Goal: Information Seeking & Learning: Check status

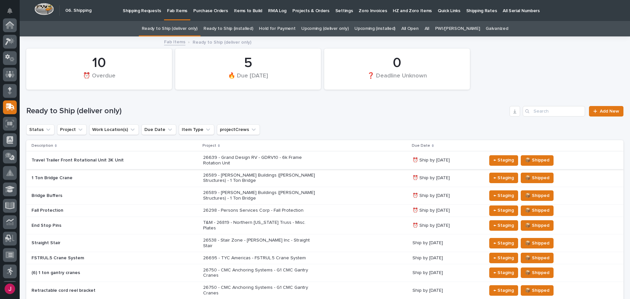
scroll to position [81, 0]
click at [88, 176] on p "1 Ton Bridge Crane" at bounding box center [89, 178] width 115 height 6
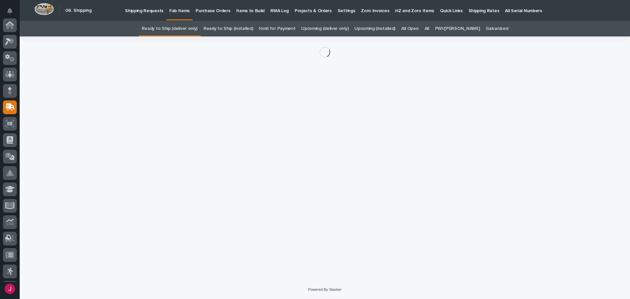
scroll to position [81, 0]
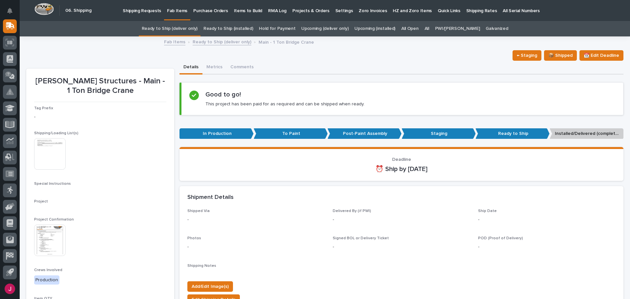
click at [57, 140] on img at bounding box center [50, 154] width 32 height 32
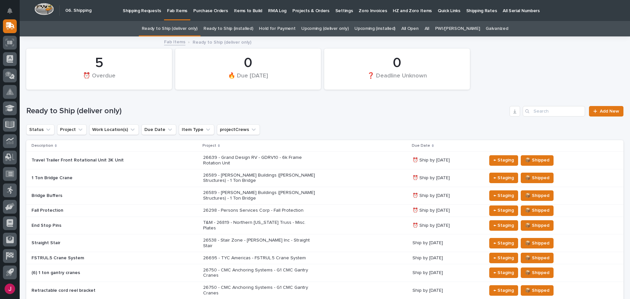
click at [429, 27] on link "All" at bounding box center [427, 28] width 5 height 15
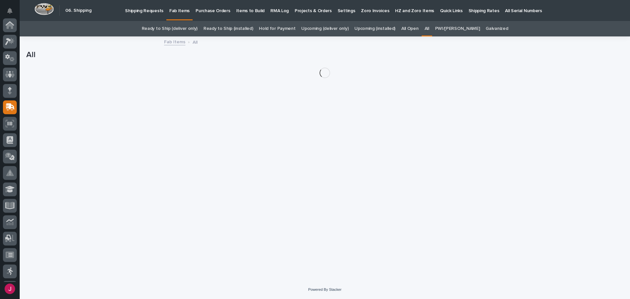
scroll to position [81, 0]
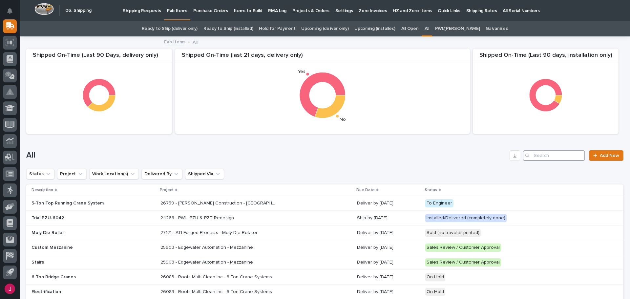
click at [531, 157] on input "Search" at bounding box center [554, 155] width 62 height 11
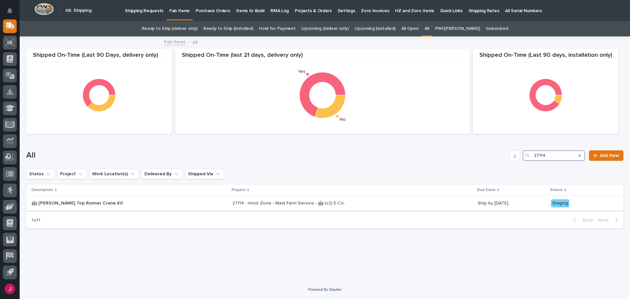
type input "27114"
click at [88, 203] on p "🤖 [PERSON_NAME] Top Runner Crane Kit" at bounding box center [89, 203] width 115 height 6
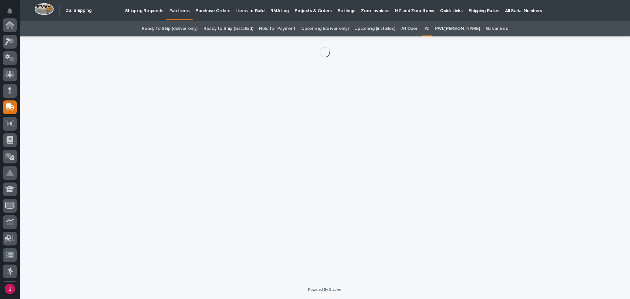
scroll to position [81, 0]
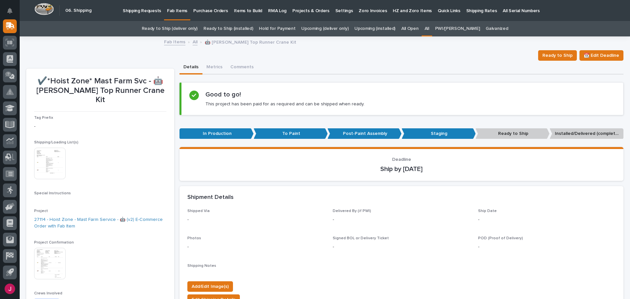
click at [44, 158] on img at bounding box center [50, 164] width 32 height 32
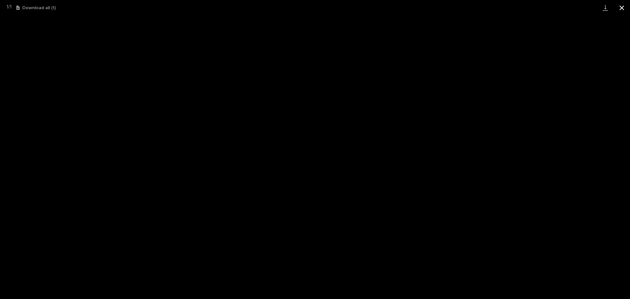
click at [622, 8] on button "Close gallery" at bounding box center [622, 7] width 16 height 15
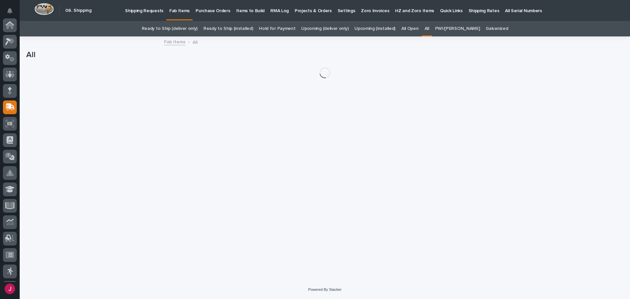
scroll to position [81, 0]
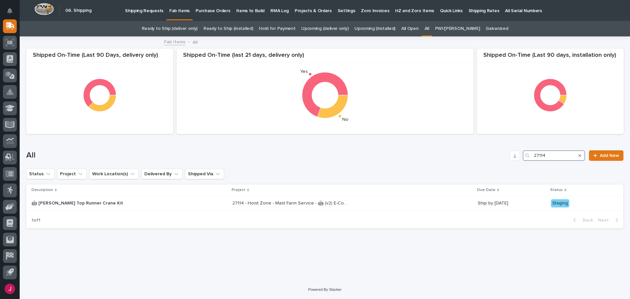
drag, startPoint x: 548, startPoint y: 155, endPoint x: 523, endPoint y: 156, distance: 25.0
click at [523, 156] on div "All 27114 Add New" at bounding box center [324, 155] width 597 height 11
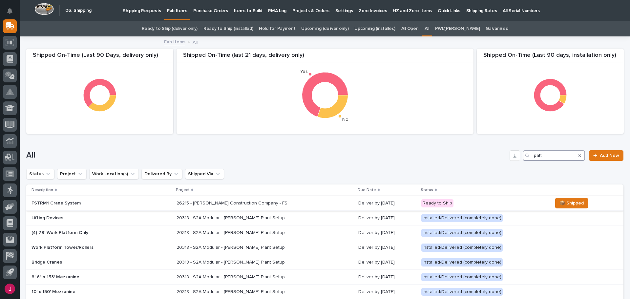
type input "patt"
click at [223, 202] on p "26215 - [PERSON_NAME] Construction Company - FSTRM1 Crane System" at bounding box center [235, 202] width 116 height 7
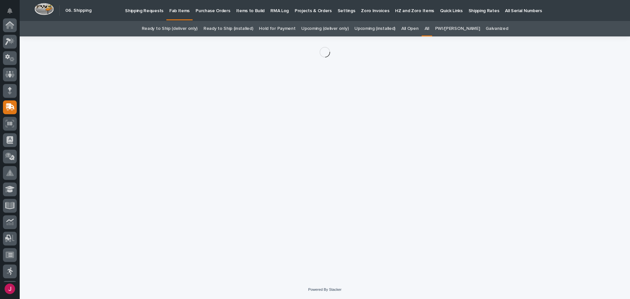
scroll to position [81, 0]
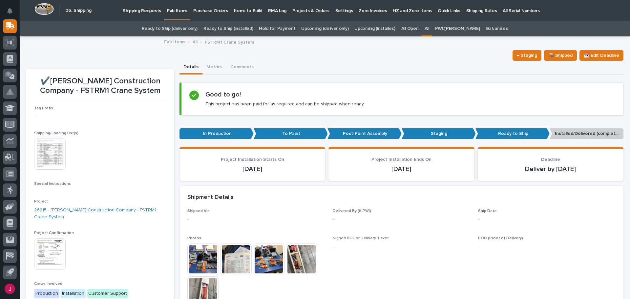
click at [50, 155] on img at bounding box center [50, 154] width 32 height 32
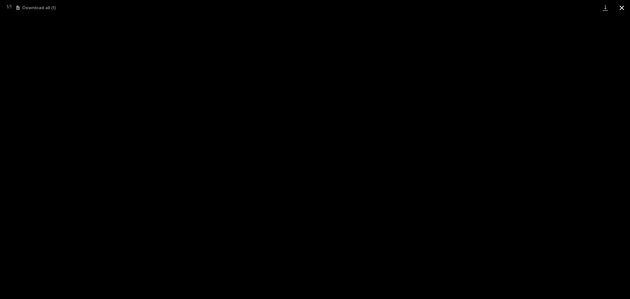
click at [623, 8] on button "Close gallery" at bounding box center [622, 7] width 16 height 15
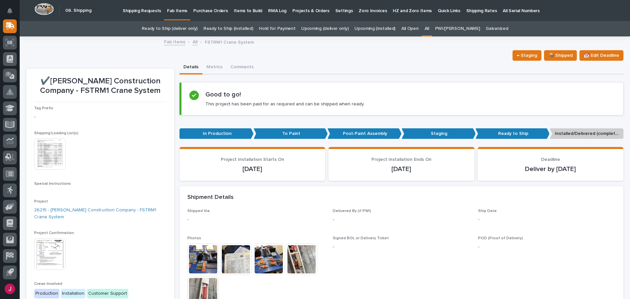
click at [286, 58] on div "← Staging 📦 Shipped 📆 Edit Deadline" at bounding box center [324, 55] width 597 height 11
click at [62, 167] on img at bounding box center [50, 154] width 32 height 32
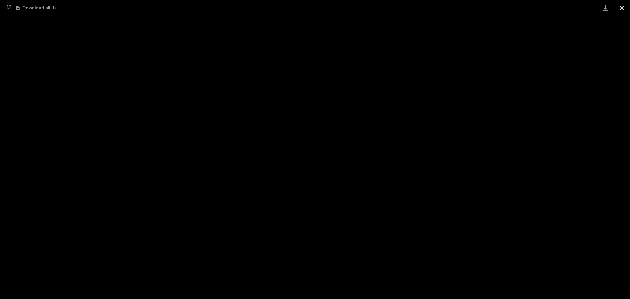
click at [618, 6] on button "Close gallery" at bounding box center [622, 7] width 16 height 15
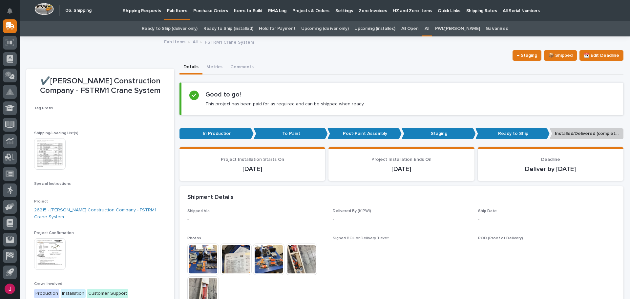
click at [127, 54] on div "← Staging 📦 Shipped 📆 Edit Deadline" at bounding box center [324, 55] width 597 height 11
click at [322, 51] on div "← Staging 📦 Shipped 📆 Edit Deadline" at bounding box center [324, 55] width 597 height 11
